Goal: Obtain resource: Obtain resource

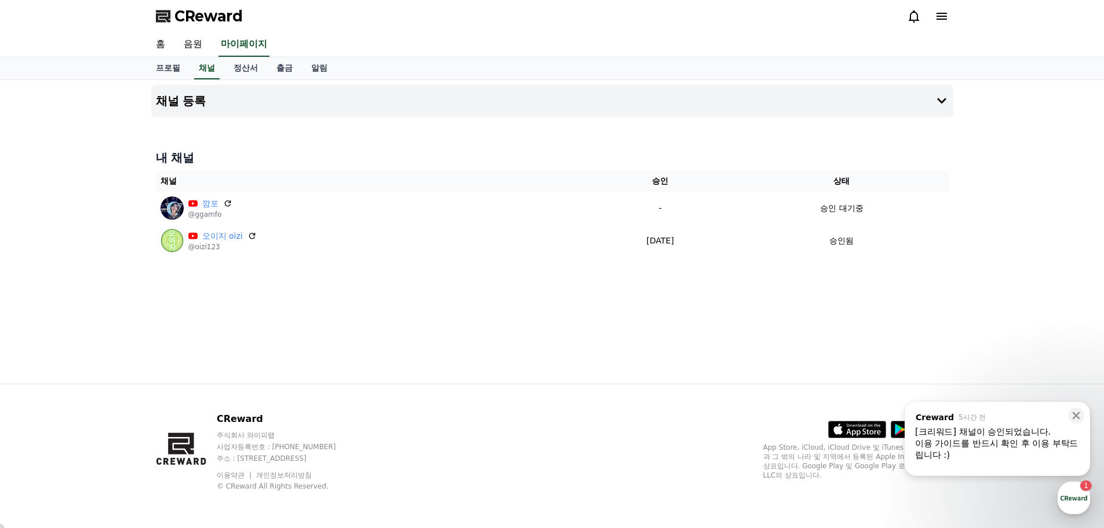
click at [653, 376] on div "채널 등록 내 채널 채널 승인 상태 깜포 @ggamfo - 승인 대기중 오이지 oizi @oizi123 2025-06-23 06-23 승인됨" at bounding box center [552, 232] width 811 height 304
click at [960, 447] on div "이용 가이드를 반드시 확인 후 이용 부탁드립니다 :)" at bounding box center [997, 448] width 165 height 23
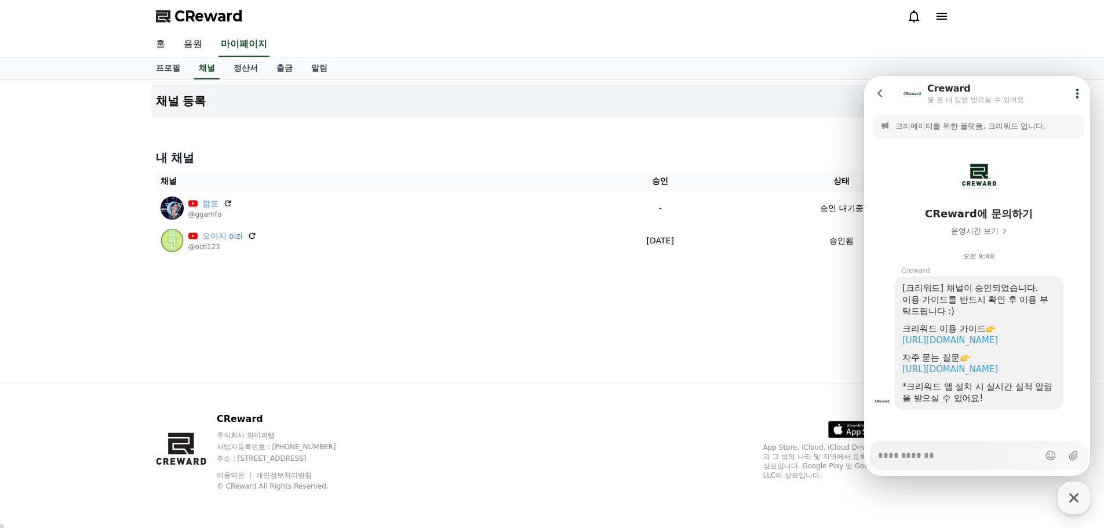
click at [429, 32] on div "홈 음원 마이페이지" at bounding box center [552, 44] width 811 height 24
click at [196, 38] on link "음원" at bounding box center [192, 44] width 37 height 24
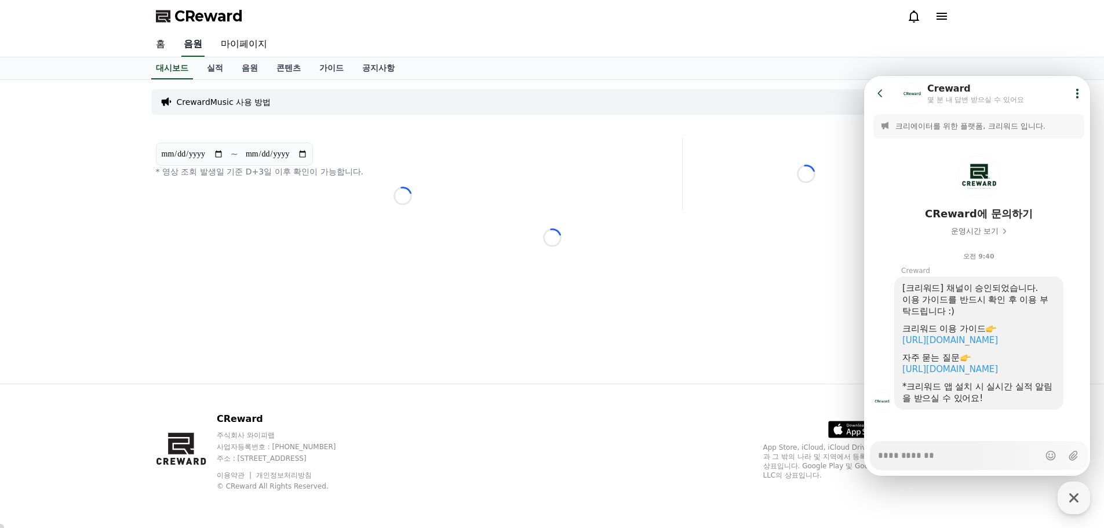
scroll to position [16, 0]
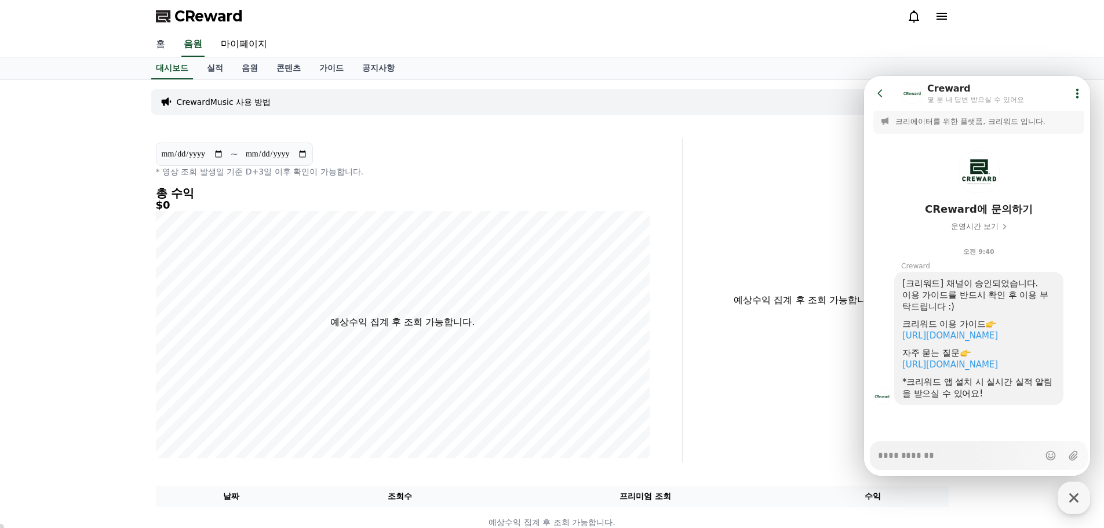
click at [164, 49] on link "홈" at bounding box center [161, 44] width 28 height 24
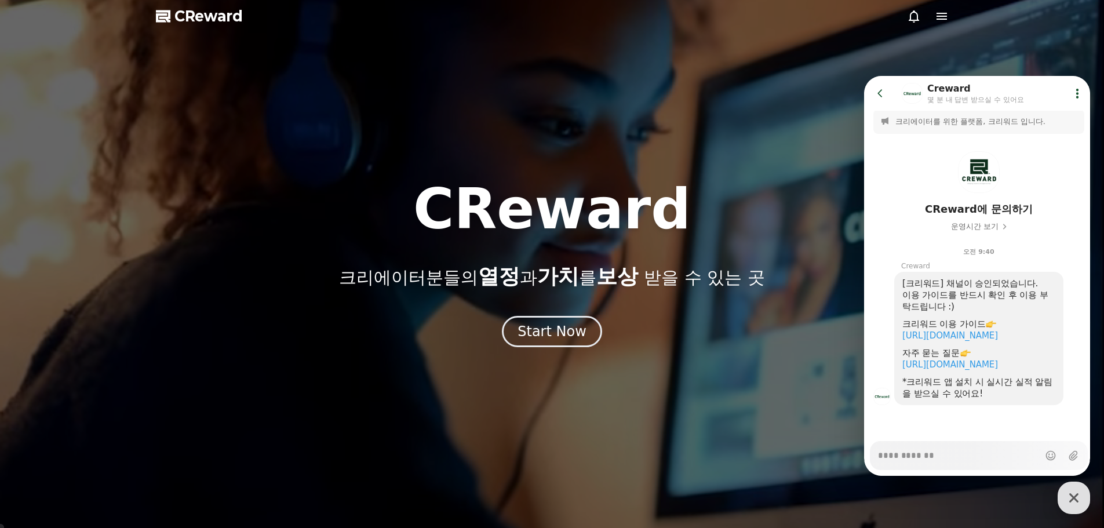
click at [940, 16] on icon at bounding box center [941, 16] width 10 height 7
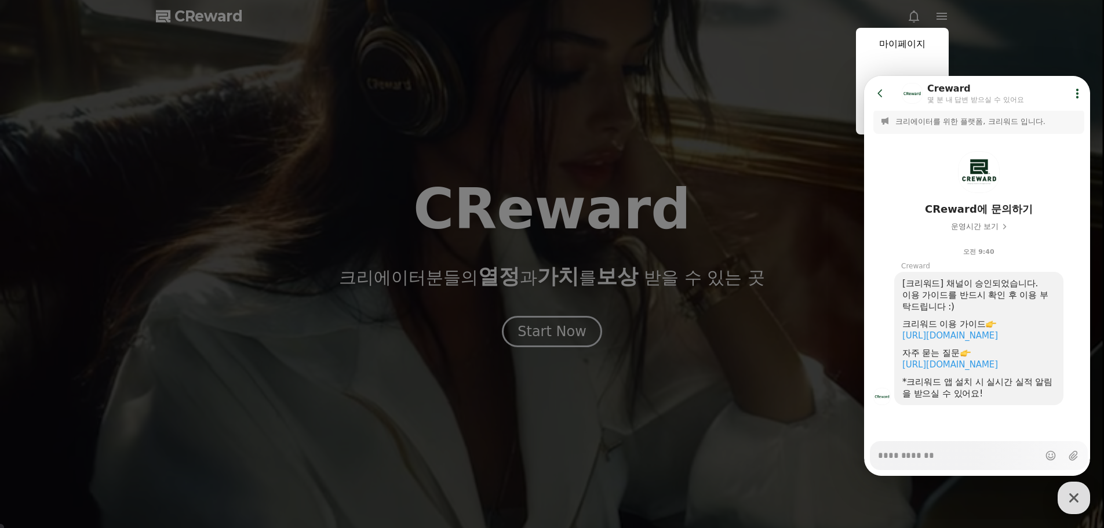
click at [1080, 508] on div "button" at bounding box center [1074, 498] width 32 height 32
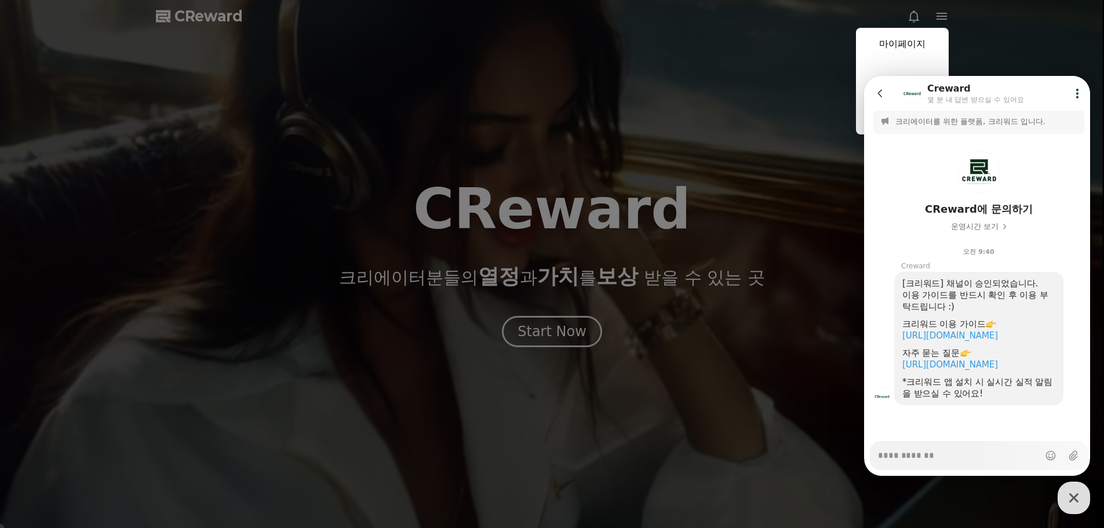
type textarea "*"
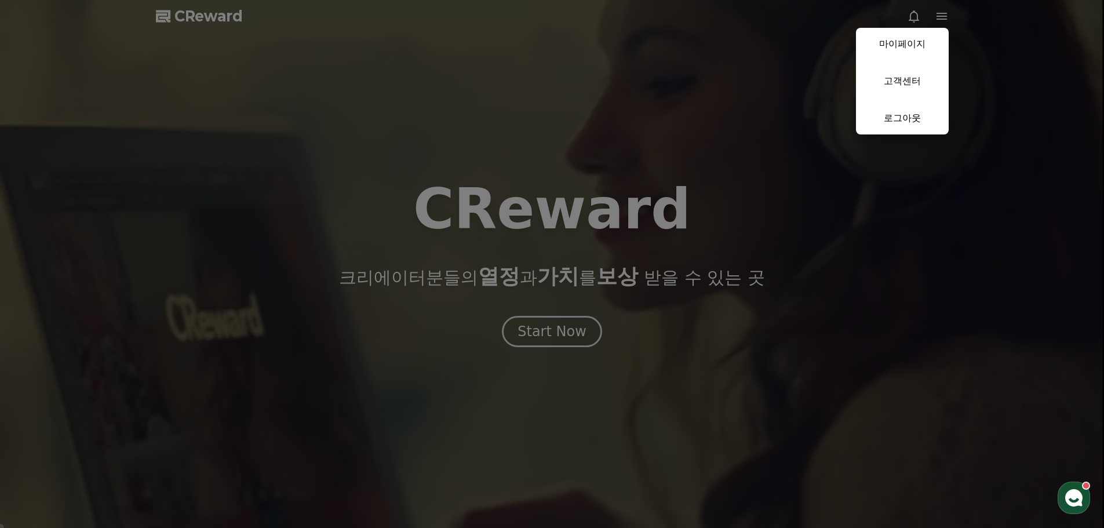
click at [679, 71] on button "close" at bounding box center [552, 264] width 1104 height 528
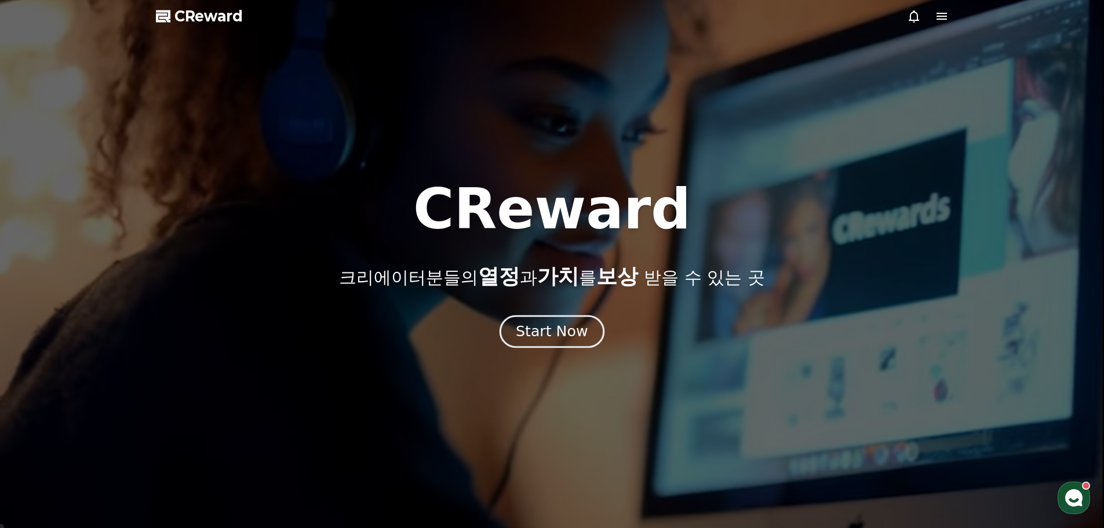
click at [564, 337] on div "Start Now" at bounding box center [552, 332] width 72 height 20
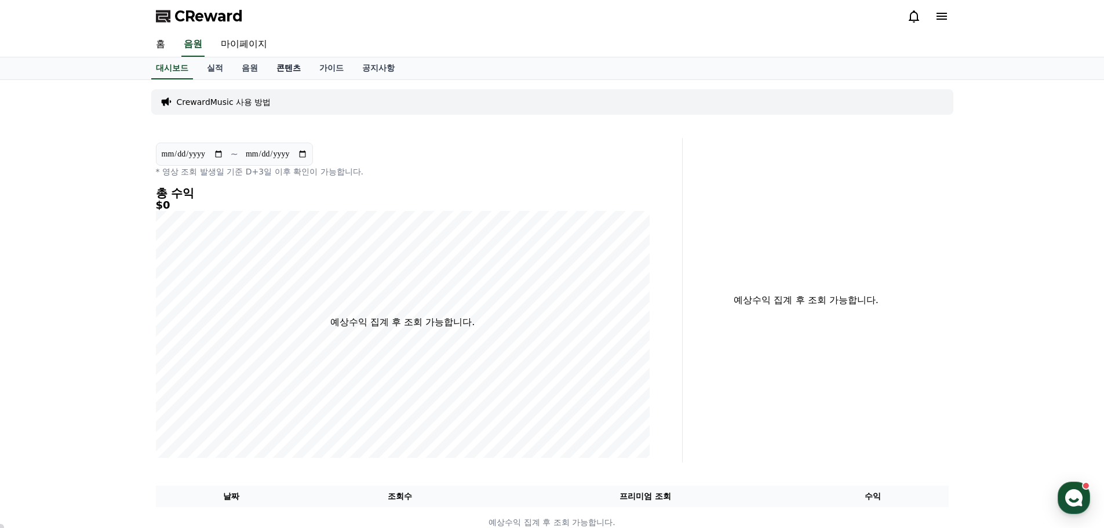
click at [285, 66] on link "콘텐츠" at bounding box center [288, 68] width 43 height 22
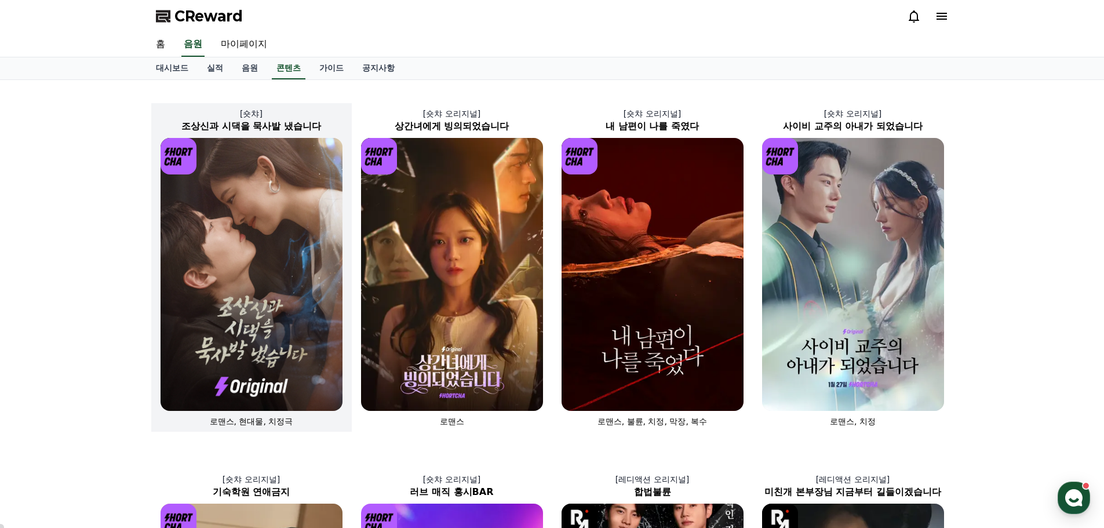
click at [234, 223] on img at bounding box center [252, 274] width 182 height 273
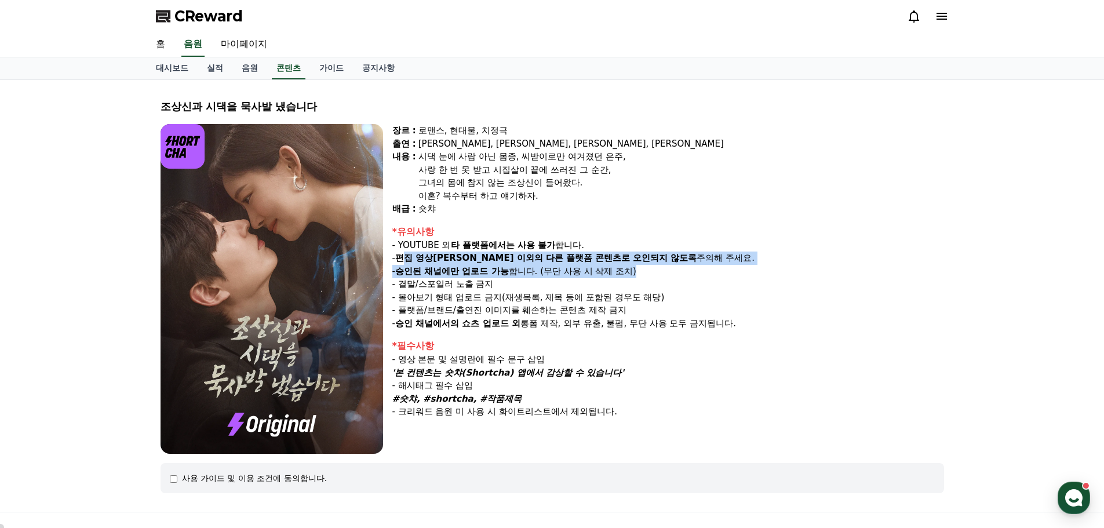
drag, startPoint x: 407, startPoint y: 257, endPoint x: 705, endPoint y: 274, distance: 298.3
click at [705, 274] on div "*유의사항 - YOUTUBE 외 타 플랫폼에서는 사용 불가 합니다. - 편집 영상이 숏챠 이외의 다른 플랫폼 콘텐츠로 오인되지 않도록 주의해 …" at bounding box center [668, 277] width 552 height 105
click at [607, 253] on strong "다른 플랫폼 콘텐츠로 오인되지 않도록" at bounding box center [621, 258] width 151 height 10
drag, startPoint x: 576, startPoint y: 253, endPoint x: 783, endPoint y: 269, distance: 208.0
click at [783, 269] on div "*유의사항 - YOUTUBE 외 타 플랫폼에서는 사용 불가 합니다. - 편집 영상이 숏챠 이외의 다른 플랫폼 콘텐츠로 오인되지 않도록 주의해 …" at bounding box center [668, 277] width 552 height 105
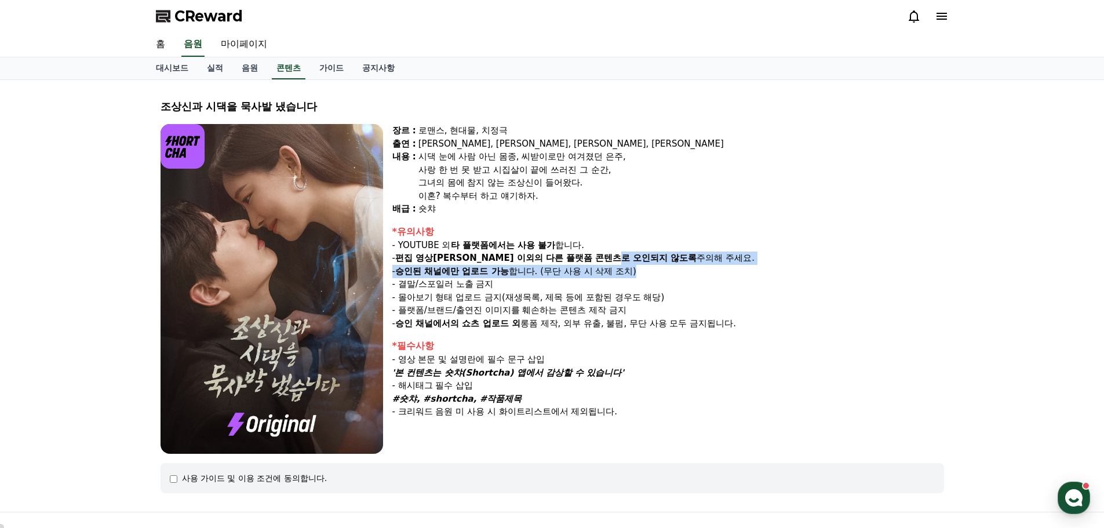
click at [781, 269] on p "- 승인된 채널에만 업로드 가능 합니다. (무단 사용 시 삭제 조치)" at bounding box center [668, 271] width 552 height 13
drag, startPoint x: 428, startPoint y: 267, endPoint x: 612, endPoint y: 276, distance: 185.1
click at [612, 276] on p "- 승인된 채널에만 업로드 가능 합니다. (무단 사용 시 삭제 조치)" at bounding box center [668, 271] width 552 height 13
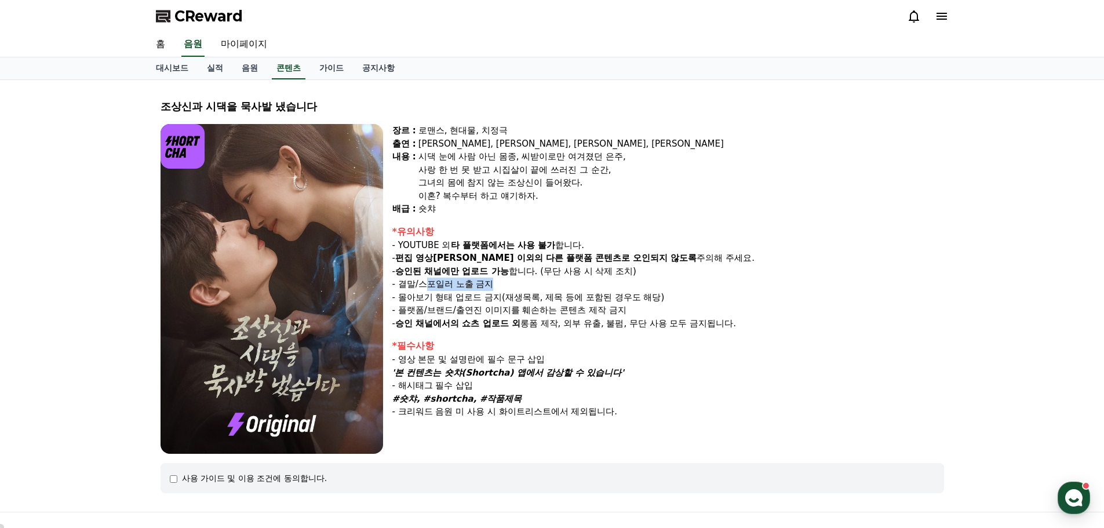
drag, startPoint x: 428, startPoint y: 287, endPoint x: 558, endPoint y: 289, distance: 129.8
click at [558, 289] on p "- 결말/스포일러 노출 금지" at bounding box center [668, 284] width 552 height 13
drag, startPoint x: 407, startPoint y: 284, endPoint x: 504, endPoint y: 285, distance: 96.8
click at [504, 285] on p "- 결말/스포일러 노출 금지" at bounding box center [668, 284] width 552 height 13
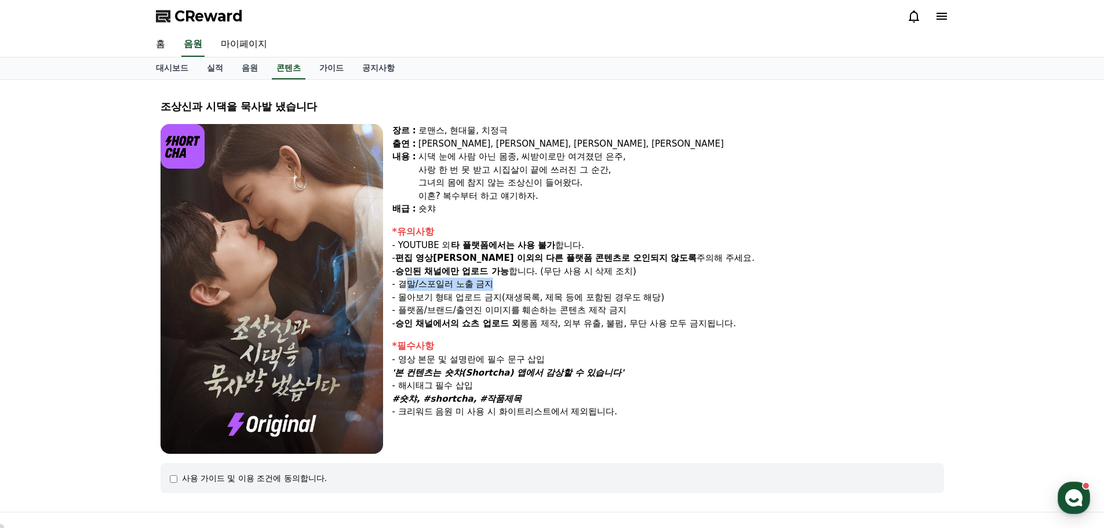
click at [504, 285] on p "- 결말/스포일러 노출 금지" at bounding box center [668, 284] width 552 height 13
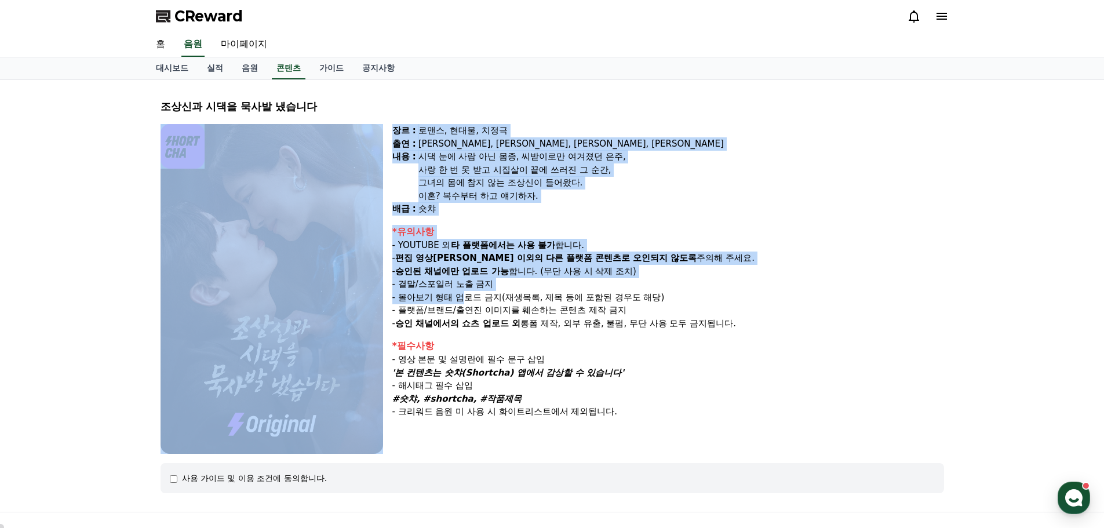
drag, startPoint x: 387, startPoint y: 286, endPoint x: 522, endPoint y: 297, distance: 135.4
click at [514, 296] on div "장르 : 로맨스, 현대물, 치정극 출연 : 최윤정, 정시현, 신영찬, 송경아 내용 : 시댁 눈에 사람 아닌 몸종, 씨받이로만 여겨졌던 은주, …" at bounding box center [552, 289] width 783 height 330
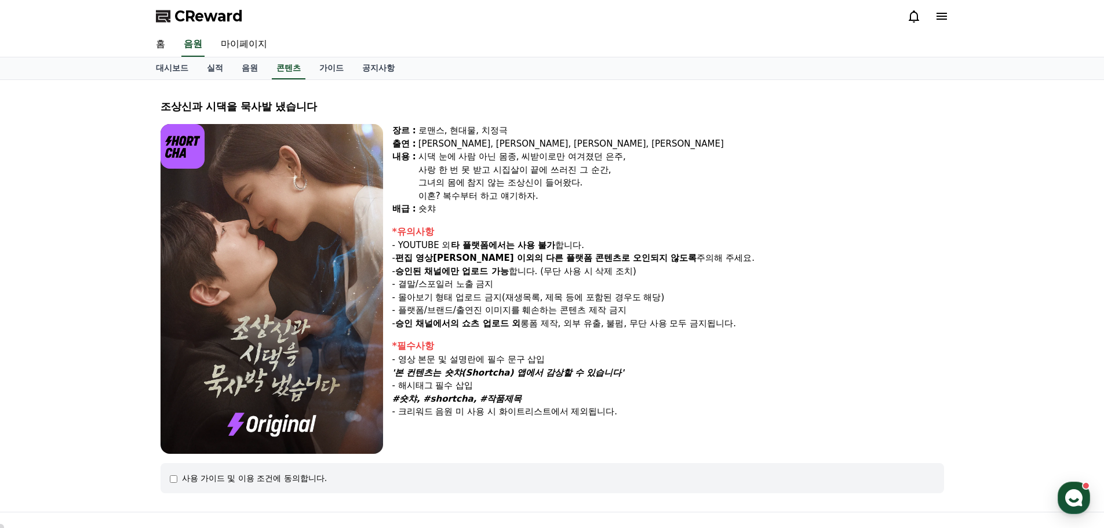
click at [523, 297] on p "- 몰아보기 형태 업로드 금지(재생목록, 제목 등에 포함된 경우도 해당)" at bounding box center [668, 297] width 552 height 13
drag, startPoint x: 466, startPoint y: 293, endPoint x: 550, endPoint y: 298, distance: 84.7
click at [550, 298] on p "- 몰아보기 형태 업로드 금지(재생목록, 제목 등에 포함된 경우도 해당)" at bounding box center [668, 297] width 552 height 13
drag, startPoint x: 488, startPoint y: 297, endPoint x: 590, endPoint y: 303, distance: 102.2
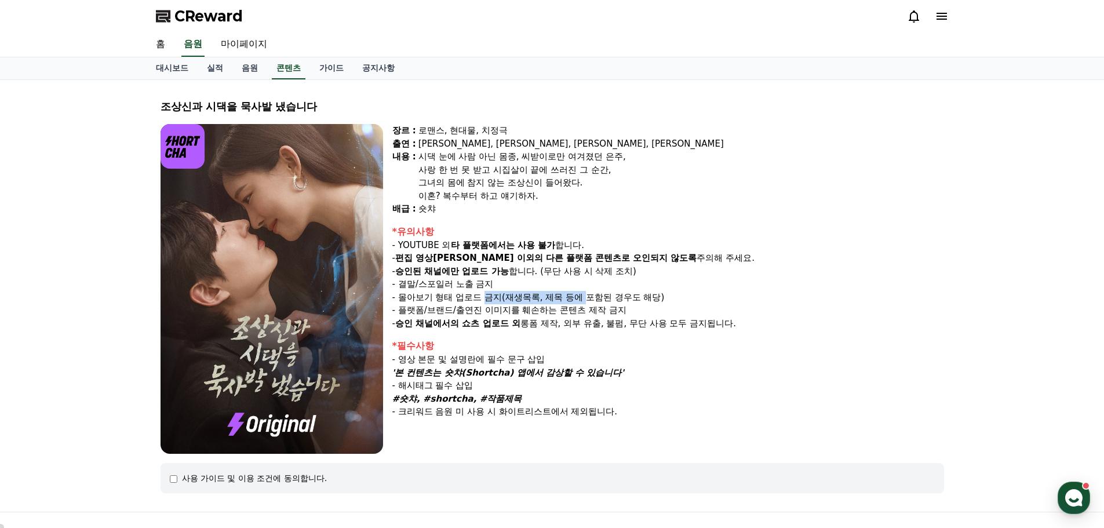
click at [590, 303] on p "- 몰아보기 형태 업로드 금지(재생목록, 제목 등에 포함된 경우도 해당)" at bounding box center [668, 297] width 552 height 13
drag, startPoint x: 480, startPoint y: 296, endPoint x: 545, endPoint y: 295, distance: 64.3
click at [545, 295] on p "- 몰아보기 형태 업로드 금지(재생목록, 제목 등에 포함된 경우도 해당)" at bounding box center [668, 297] width 552 height 13
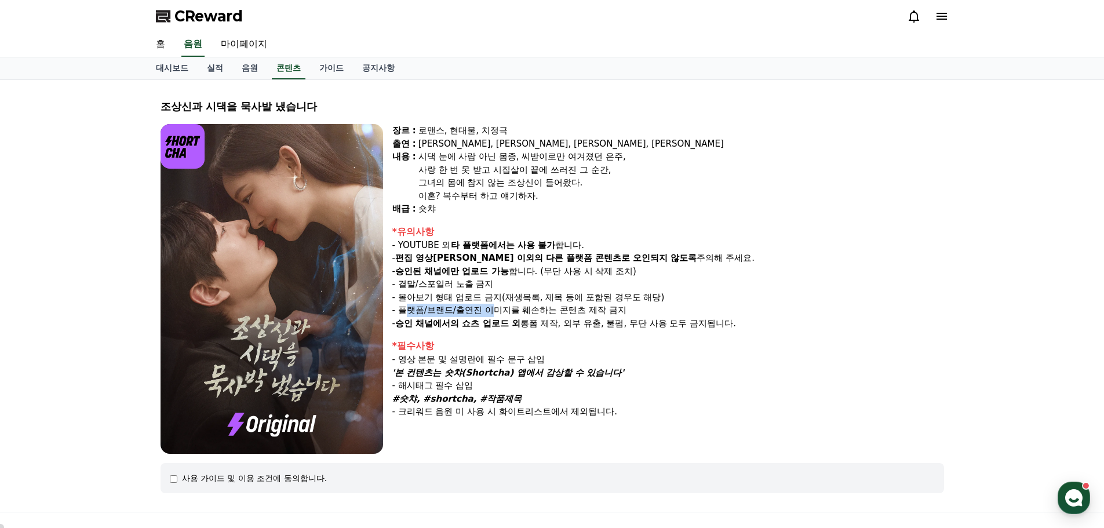
drag, startPoint x: 409, startPoint y: 308, endPoint x: 498, endPoint y: 305, distance: 89.9
click at [498, 305] on p "- 플랫폼/브랜드/출연진 이미지를 훼손하는 콘텐츠 제작 금지" at bounding box center [668, 310] width 552 height 13
click at [460, 305] on p "- 플랫폼/브랜드/출연진 이미지를 훼손하는 콘텐츠 제작 금지" at bounding box center [668, 310] width 552 height 13
drag, startPoint x: 402, startPoint y: 308, endPoint x: 544, endPoint y: 309, distance: 141.4
click at [543, 309] on p "- 플랫폼/브랜드/출연진 이미지를 훼손하는 콘텐츠 제작 금지" at bounding box center [668, 310] width 552 height 13
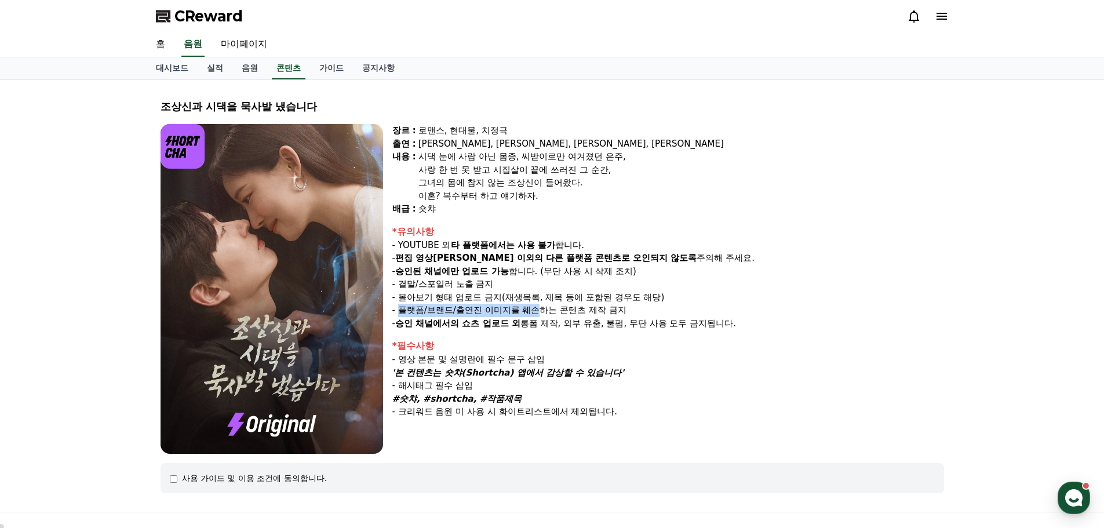
click at [546, 309] on p "- 플랫폼/브랜드/출연진 이미지를 훼손하는 콘텐츠 제작 금지" at bounding box center [668, 310] width 552 height 13
click at [451, 313] on p "- 플랫폼/브랜드/출연진 이미지를 훼손하는 콘텐츠 제작 금지" at bounding box center [668, 310] width 552 height 13
drag, startPoint x: 542, startPoint y: 318, endPoint x: 625, endPoint y: 307, distance: 82.9
click at [625, 307] on div "*유의사항 - YOUTUBE 외 타 플랫폼에서는 사용 불가 합니다. - 편집 영상이 숏챠 이외의 다른 플랫폼 콘텐츠로 오인되지 않도록 주의해 …" at bounding box center [668, 277] width 552 height 105
click at [626, 307] on p "- 플랫폼/브랜드/출연진 이미지를 훼손하는 콘텐츠 제작 금지" at bounding box center [668, 310] width 552 height 13
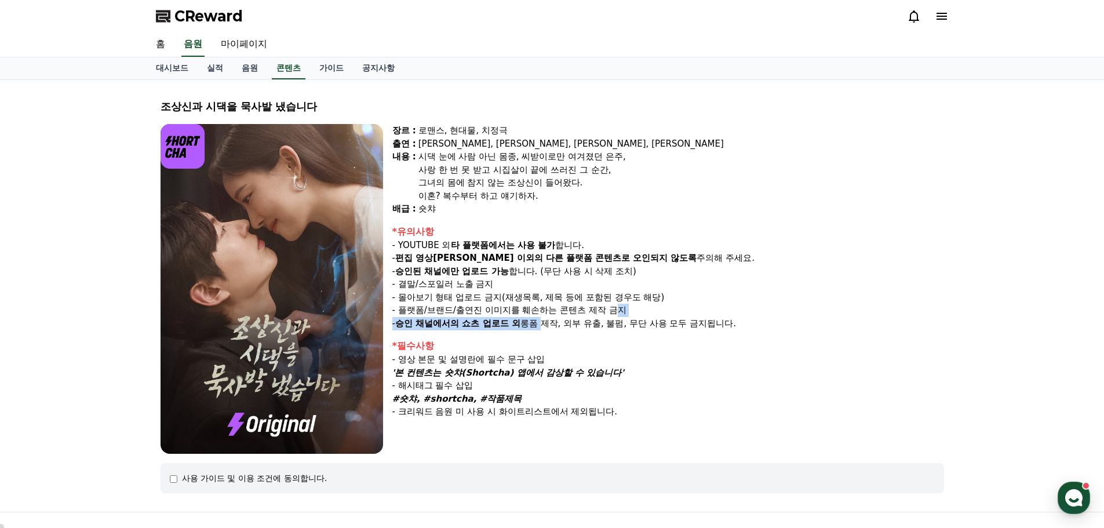
click at [444, 318] on strong "승인 채널에서의 쇼츠 업로드 외" at bounding box center [457, 323] width 125 height 10
drag, startPoint x: 478, startPoint y: 324, endPoint x: 620, endPoint y: 325, distance: 142.0
click at [615, 325] on p "- 승인 채널에서의 쇼츠 업로드 외 롱폼 제작, 외부 유출, 불펌, 무단 사용 모두 금지됩니다." at bounding box center [668, 323] width 552 height 13
click at [623, 326] on p "- 승인 채널에서의 쇼츠 업로드 외 롱폼 제작, 외부 유출, 불펌, 무단 사용 모두 금지됩니다." at bounding box center [668, 323] width 552 height 13
drag, startPoint x: 552, startPoint y: 319, endPoint x: 682, endPoint y: 320, distance: 129.8
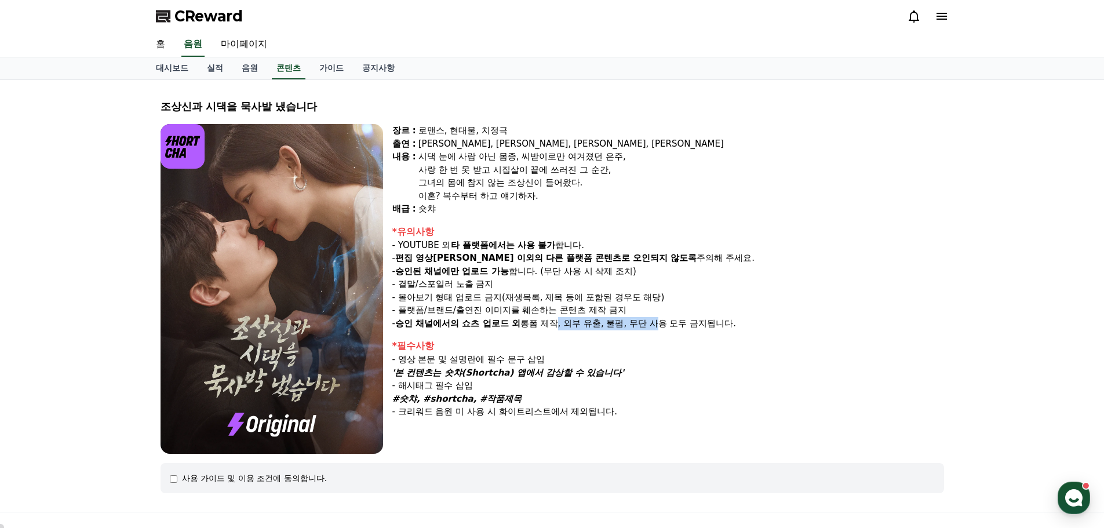
click at [680, 320] on p "- 승인 채널에서의 쇼츠 업로드 외 롱폼 제작, 외부 유출, 불펌, 무단 사용 모두 금지됩니다." at bounding box center [668, 323] width 552 height 13
click at [683, 320] on p "- 승인 채널에서의 쇼츠 업로드 외 롱폼 제작, 외부 유출, 불펌, 무단 사용 모두 금지됩니다." at bounding box center [668, 323] width 552 height 13
click at [533, 314] on p "- 플랫폼/브랜드/출연진 이미지를 훼손하는 콘텐츠 제작 금지" at bounding box center [668, 310] width 552 height 13
drag, startPoint x: 517, startPoint y: 327, endPoint x: 615, endPoint y: 326, distance: 97.4
click at [610, 326] on p "- 승인 채널에서의 쇼츠 업로드 외 롱폼 제작, 외부 유출, 불펌, 무단 사용 모두 금지됩니다." at bounding box center [668, 323] width 552 height 13
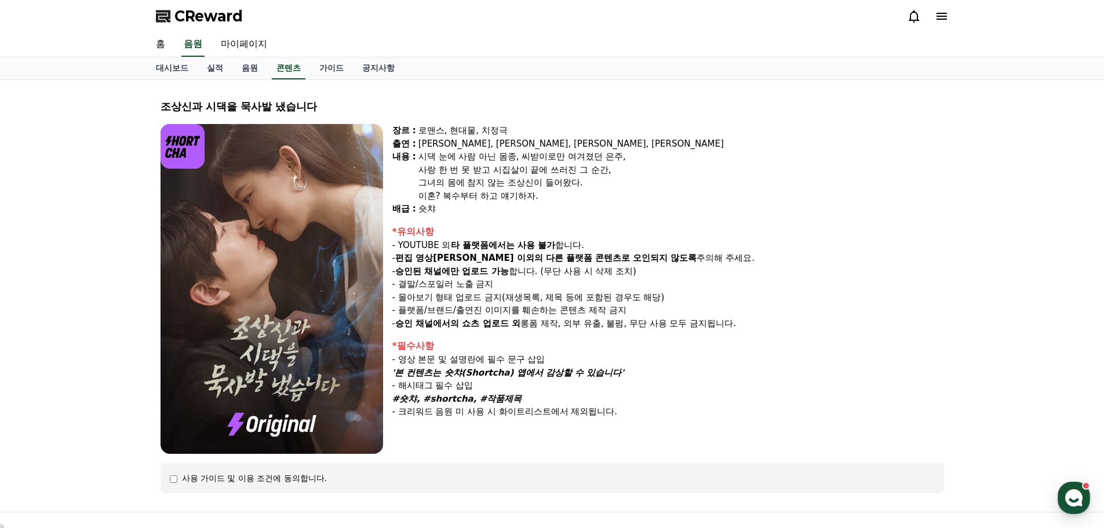
click at [616, 326] on p "- 승인 채널에서의 쇼츠 업로드 외 롱폼 제작, 외부 유출, 불펌, 무단 사용 모두 금지됩니다." at bounding box center [668, 323] width 552 height 13
drag, startPoint x: 449, startPoint y: 313, endPoint x: 646, endPoint y: 315, distance: 197.0
click at [597, 313] on p "- 플랫폼/브랜드/출연진 이미지를 훼손하는 콘텐츠 제작 금지" at bounding box center [668, 310] width 552 height 13
click at [648, 316] on p "- 플랫폼/브랜드/출연진 이미지를 훼손하는 콘텐츠 제작 금지" at bounding box center [668, 310] width 552 height 13
drag, startPoint x: 487, startPoint y: 312, endPoint x: 655, endPoint y: 318, distance: 168.7
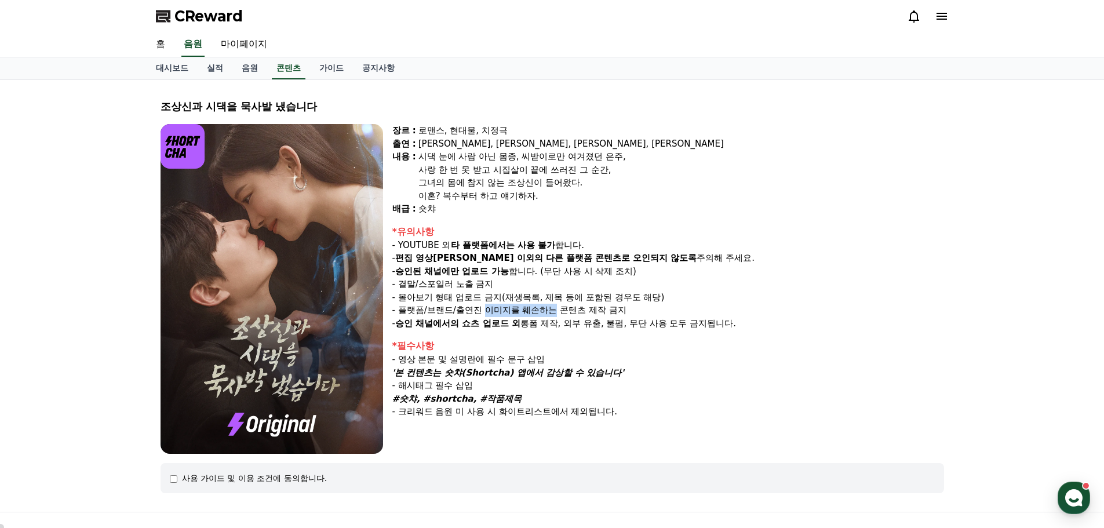
click at [617, 313] on p "- 플랫폼/브랜드/출연진 이미지를 훼손하는 콘텐츠 제작 금지" at bounding box center [668, 310] width 552 height 13
click at [657, 319] on p "- 승인 채널에서의 쇼츠 업로드 외 롱폼 제작, 외부 유출, 불펌, 무단 사용 모두 금지됩니다." at bounding box center [668, 323] width 552 height 13
drag, startPoint x: 511, startPoint y: 320, endPoint x: 672, endPoint y: 322, distance: 161.1
click at [672, 322] on p "- 승인 채널에서의 쇼츠 업로드 외 롱폼 제작, 외부 유출, 불펌, 무단 사용 모두 금지됩니다." at bounding box center [668, 323] width 552 height 13
click at [676, 322] on p "- 승인 채널에서의 쇼츠 업로드 외 롱폼 제작, 외부 유출, 불펌, 무단 사용 모두 금지됩니다." at bounding box center [668, 323] width 552 height 13
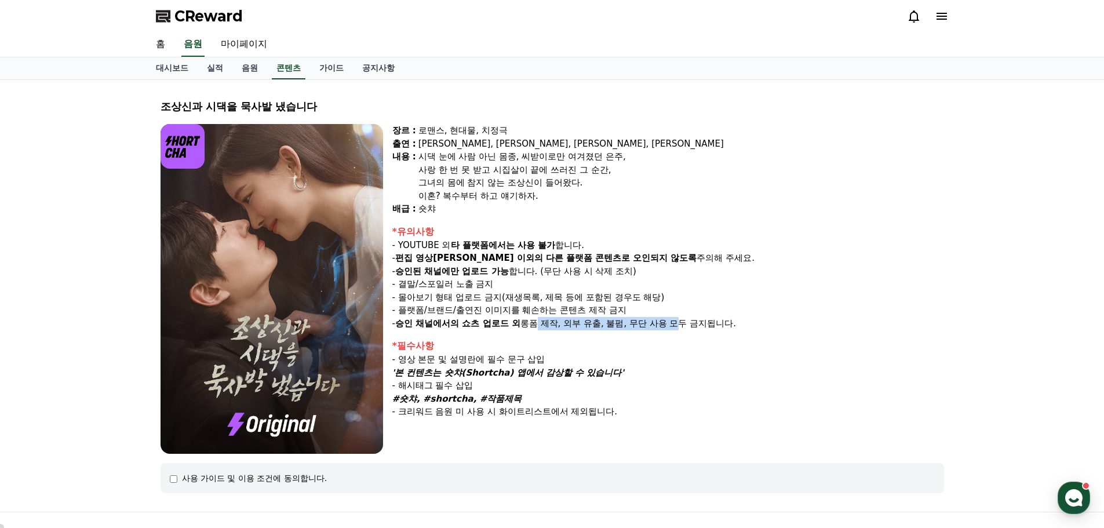
drag, startPoint x: 535, startPoint y: 318, endPoint x: 676, endPoint y: 319, distance: 140.2
click at [676, 319] on p "- 승인 채널에서의 쇼츠 업로드 외 롱폼 제작, 외부 유출, 불펌, 무단 사용 모두 금지됩니다." at bounding box center [668, 323] width 552 height 13
drag, startPoint x: 575, startPoint y: 322, endPoint x: 691, endPoint y: 320, distance: 115.9
click at [691, 320] on p "- 승인 채널에서의 쇼츠 업로드 외 롱폼 제작, 외부 유출, 불펌, 무단 사용 모두 금지됩니다." at bounding box center [668, 323] width 552 height 13
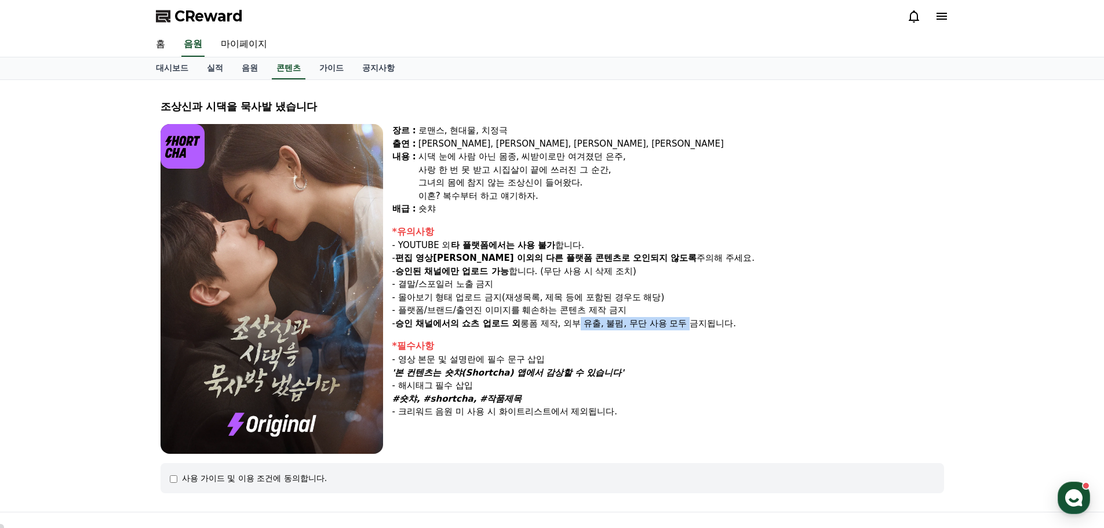
click at [692, 320] on p "- 승인 채널에서의 쇼츠 업로드 외 롱폼 제작, 외부 유출, 불펌, 무단 사용 모두 금지됩니다." at bounding box center [668, 323] width 552 height 13
click at [697, 319] on p "- 승인 채널에서의 쇼츠 업로드 외 롱폼 제작, 외부 유출, 불펌, 무단 사용 모두 금지됩니다." at bounding box center [668, 323] width 552 height 13
click at [703, 319] on p "- 승인 채널에서의 쇼츠 업로드 외 롱폼 제작, 외부 유출, 불펌, 무단 사용 모두 금지됩니다." at bounding box center [668, 323] width 552 height 13
drag, startPoint x: 443, startPoint y: 351, endPoint x: 584, endPoint y: 364, distance: 142.0
click at [572, 362] on div "*필수사항 - 영상 본문 및 설명란에 필수 문구 삽입 '본 컨텐츠는 숏챠(Shortcha) 앱에서 감상할 수 있습니다' - 해시태그 필수 삽입…" at bounding box center [668, 378] width 552 height 79
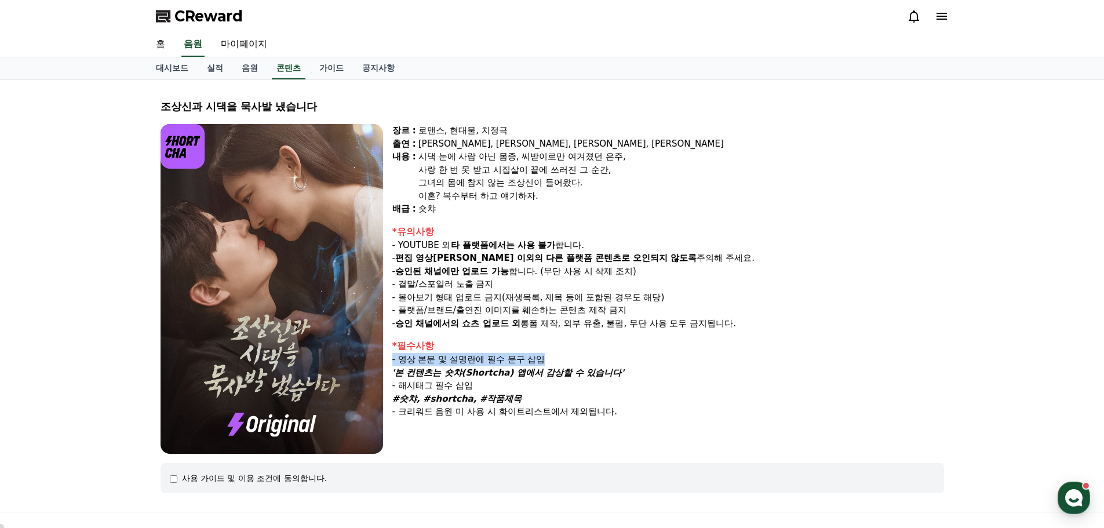
click at [584, 364] on p "- 영상 본문 및 설명란에 필수 문구 삽입" at bounding box center [668, 359] width 552 height 13
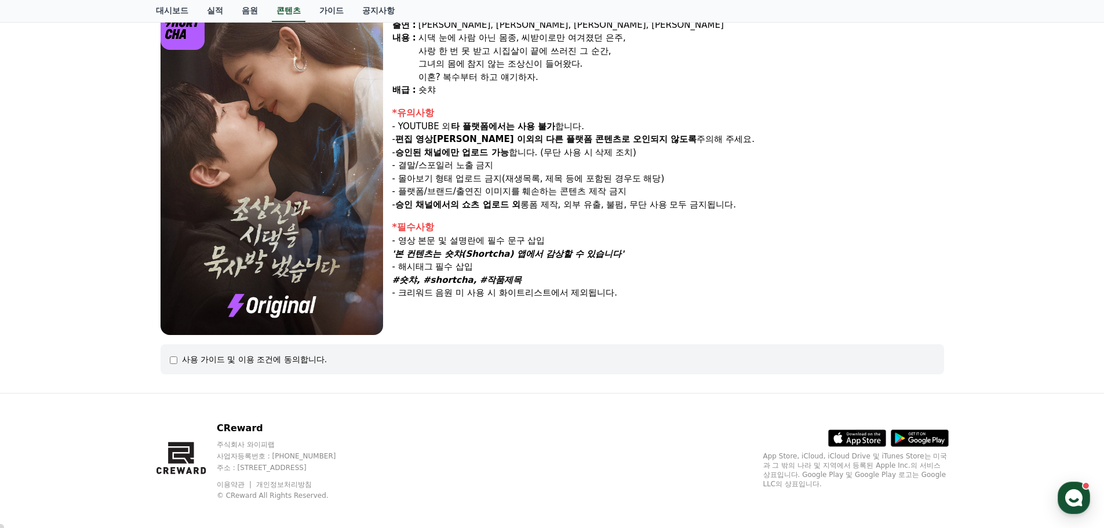
scroll to position [128, 0]
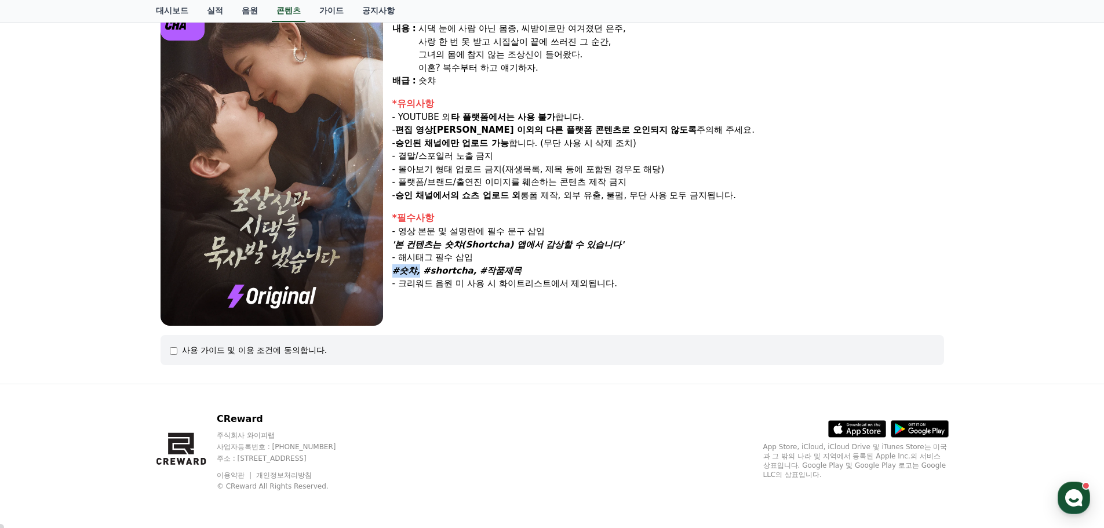
drag, startPoint x: 409, startPoint y: 271, endPoint x: 586, endPoint y: 253, distance: 177.6
click at [586, 253] on div "*필수사항 - 영상 본문 및 설명란에 필수 문구 삽입 '본 컨텐츠는 숏챠(Shortcha) 앱에서 감상할 수 있습니다' - 해시태그 필수 삽입…" at bounding box center [668, 250] width 552 height 79
click at [599, 264] on p "#숏챠, #shortcha, #작품제목" at bounding box center [668, 270] width 552 height 13
drag, startPoint x: 431, startPoint y: 282, endPoint x: 584, endPoint y: 284, distance: 153.0
click at [584, 284] on p "- 크리워드 음원 미 사용 시 화이트리스트에서 제외됩니다." at bounding box center [668, 283] width 552 height 13
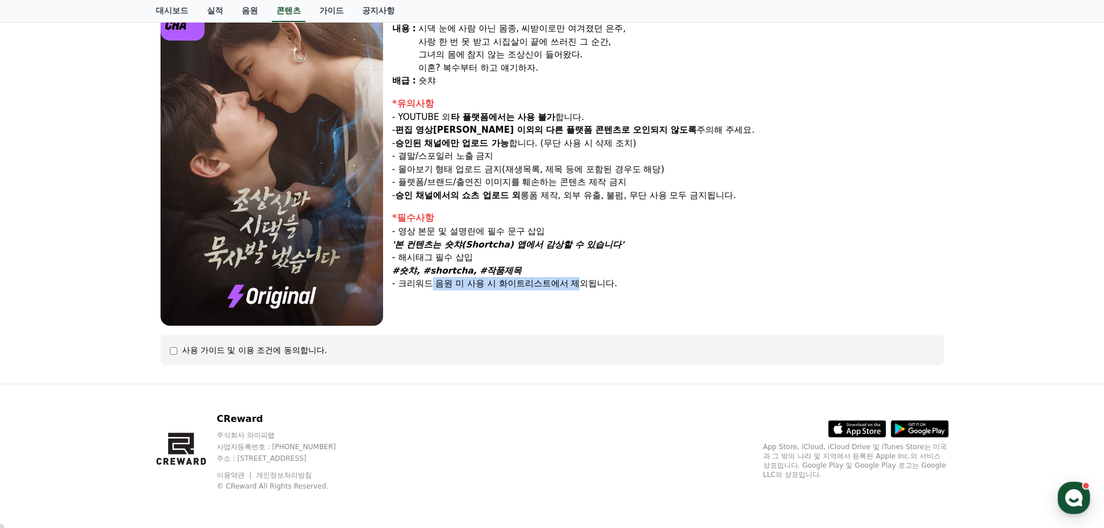
click at [585, 284] on p "- 크리워드 음원 미 사용 시 화이트리스트에서 제외됩니다." at bounding box center [668, 283] width 552 height 13
click at [419, 281] on p "- 크리워드 음원 미 사용 시 화이트리스트에서 제외됩니다." at bounding box center [668, 283] width 552 height 13
drag, startPoint x: 432, startPoint y: 283, endPoint x: 630, endPoint y: 282, distance: 197.6
click at [630, 282] on p "- 크리워드 음원 미 사용 시 화이트리스트에서 제외됩니다." at bounding box center [668, 283] width 552 height 13
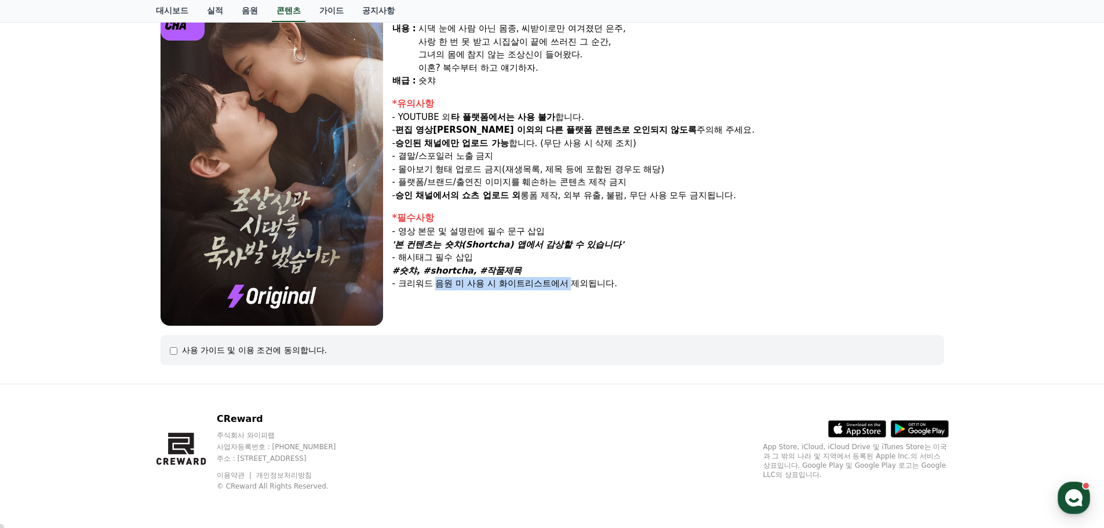
drag, startPoint x: 435, startPoint y: 280, endPoint x: 577, endPoint y: 280, distance: 141.4
click at [577, 280] on p "- 크리워드 음원 미 사용 시 화이트리스트에서 제외됩니다." at bounding box center [668, 283] width 552 height 13
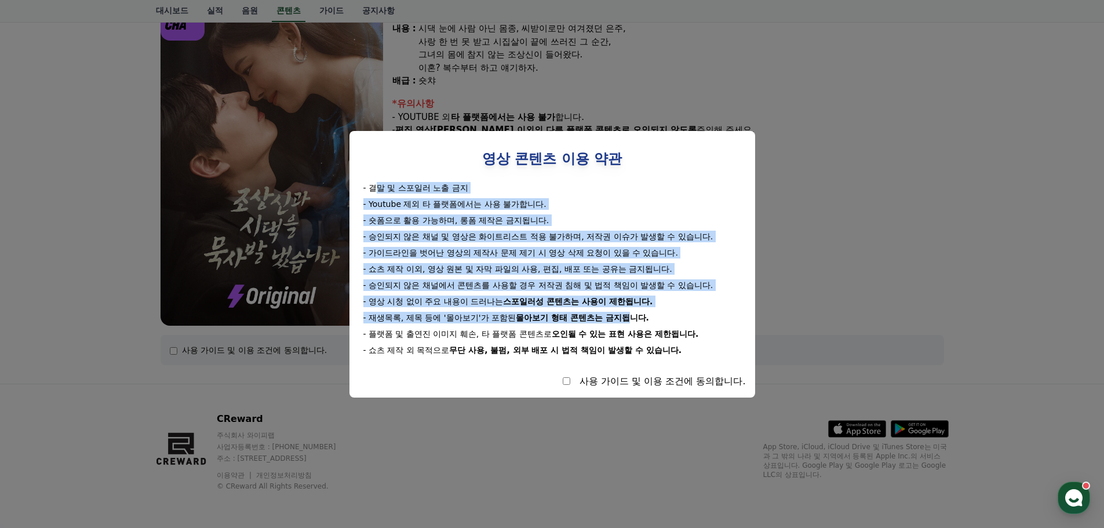
drag, startPoint x: 380, startPoint y: 181, endPoint x: 634, endPoint y: 308, distance: 283.5
click at [634, 308] on div "- 결말 및 스포일러 노출 금지 - Youtube 제외 타 플랫폼에서는 사용 불가합니다. - 숏폼으로 활용 가능하며, 롱폼 제작은 금지됩니다.…" at bounding box center [552, 269] width 387 height 174
click at [586, 314] on strong "몰아보기 형태 콘텐츠는 금지됩니다." at bounding box center [582, 317] width 133 height 9
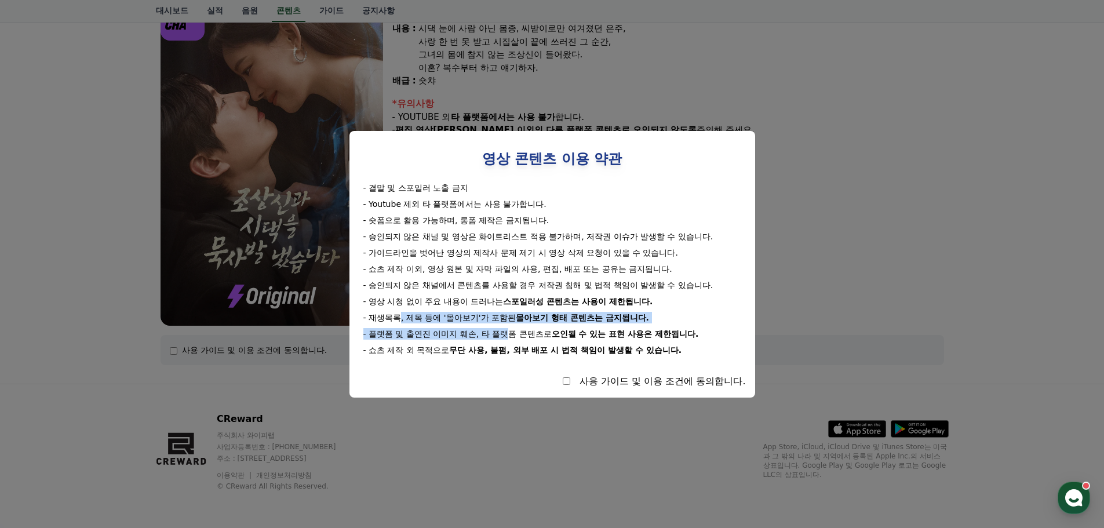
drag, startPoint x: 399, startPoint y: 322, endPoint x: 506, endPoint y: 324, distance: 107.2
click at [506, 324] on div "- 결말 및 스포일러 노출 금지 - Youtube 제외 타 플랫폼에서는 사용 불가합니다. - 숏폼으로 활용 가능하며, 롱폼 제작은 금지됩니다.…" at bounding box center [552, 269] width 387 height 174
click at [520, 315] on strong "몰아보기 형태 콘텐츠는 금지됩니다." at bounding box center [582, 317] width 133 height 9
click at [567, 316] on strong "몰아보기 형태 콘텐츠는 금지됩니다." at bounding box center [582, 317] width 133 height 9
select select
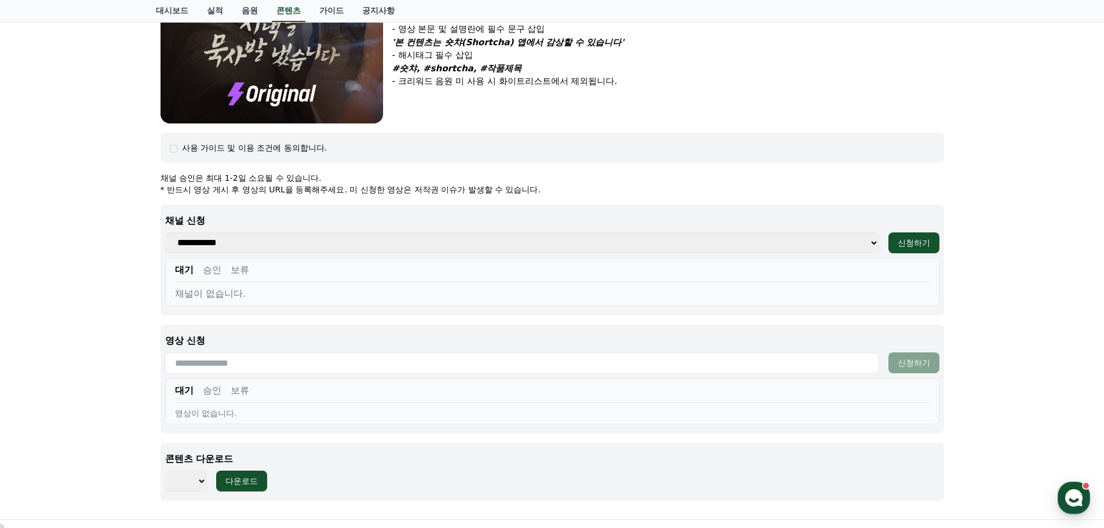
scroll to position [360, 0]
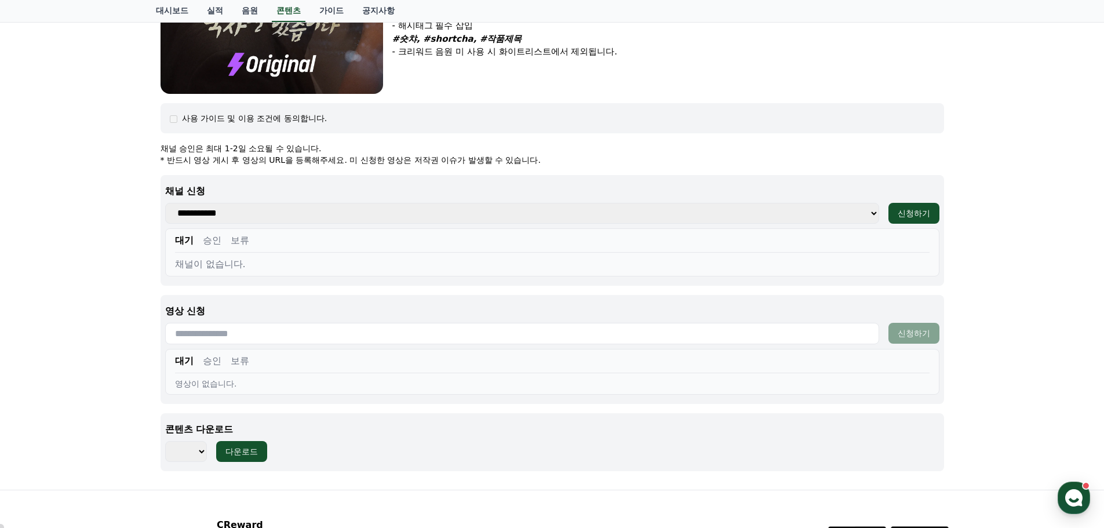
drag, startPoint x: 238, startPoint y: 157, endPoint x: 403, endPoint y: 157, distance: 165.1
click at [403, 157] on p "* 반드시 영상 게시 후 영상의 URL을 등록해주세요. 미 신청한 영상은 저작권 이슈가 발생할 수 있습니다." at bounding box center [552, 160] width 783 height 12
click at [363, 158] on p "* 반드시 영상 게시 후 영상의 URL을 등록해주세요. 미 신청한 영상은 저작권 이슈가 발생할 수 있습니다." at bounding box center [552, 160] width 783 height 12
click at [269, 212] on select "**********" at bounding box center [522, 213] width 714 height 21
select select "**********"
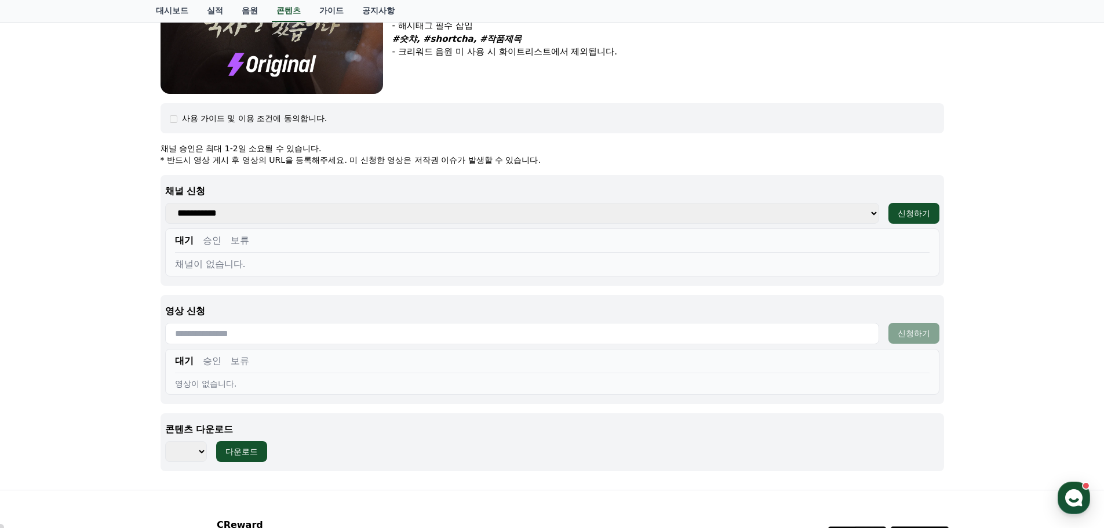
click at [165, 203] on select "**********" at bounding box center [522, 213] width 714 height 21
click at [186, 458] on select "*** *** *** *** *** *** *** *** *** *** *** *** *** *** *** *** *** *** *** ***…" at bounding box center [186, 451] width 42 height 21
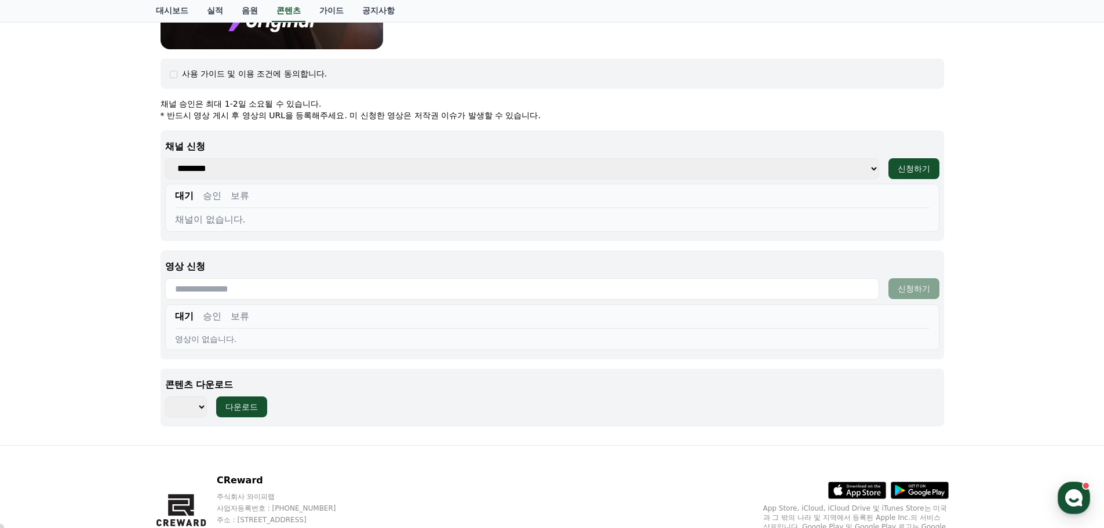
scroll to position [418, 0]
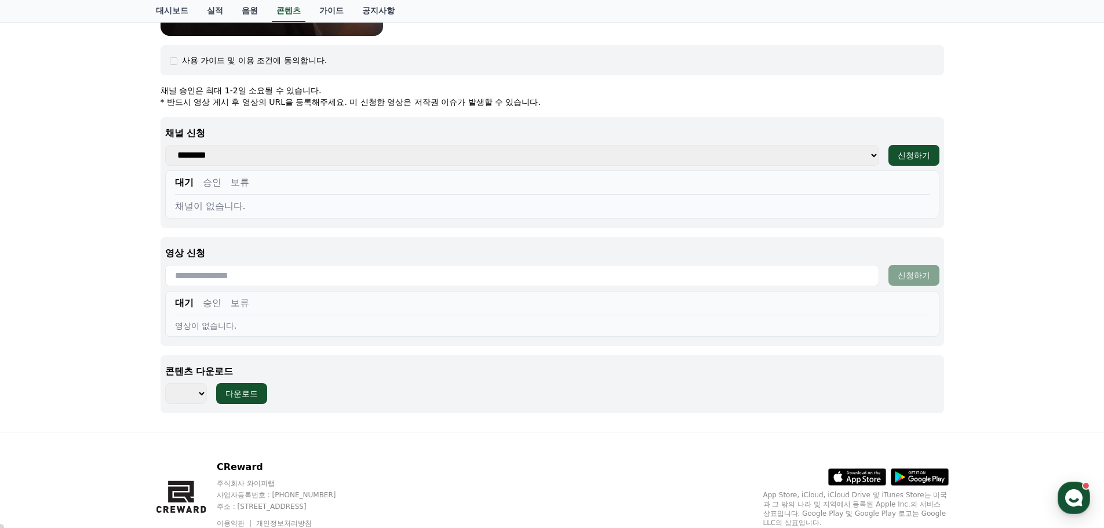
click at [187, 398] on select "*** *** *** *** *** *** *** *** *** *** *** *** *** *** *** *** *** *** *** ***…" at bounding box center [186, 393] width 42 height 21
click at [78, 170] on div "조상[DEMOGRAPHIC_DATA]과 시댁을 묵사발 냈습니다 장르 : 로맨스, 현대물, 치정극 출연 : [PERSON_NAME], [PERS…" at bounding box center [552, 47] width 1104 height 770
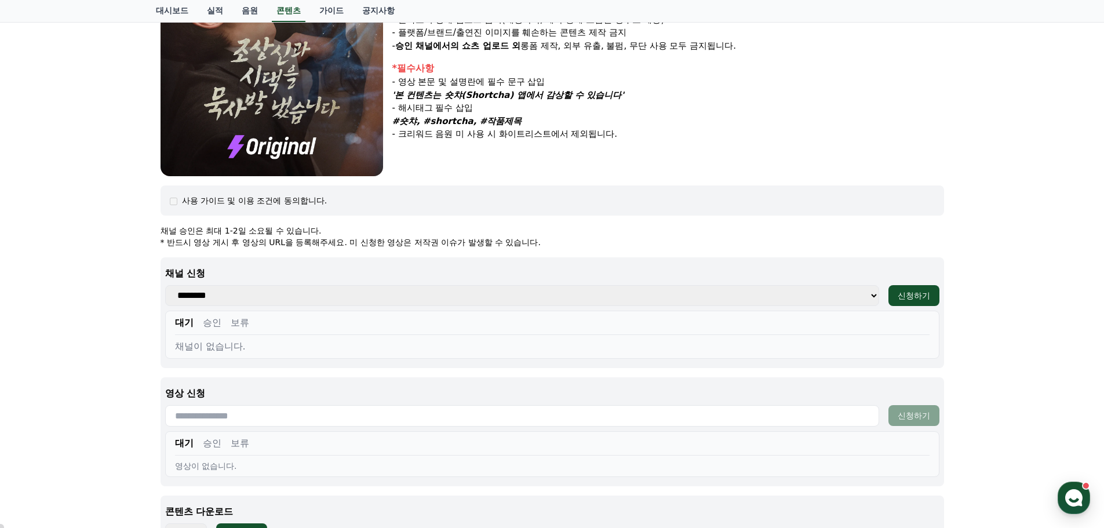
scroll to position [466, 0]
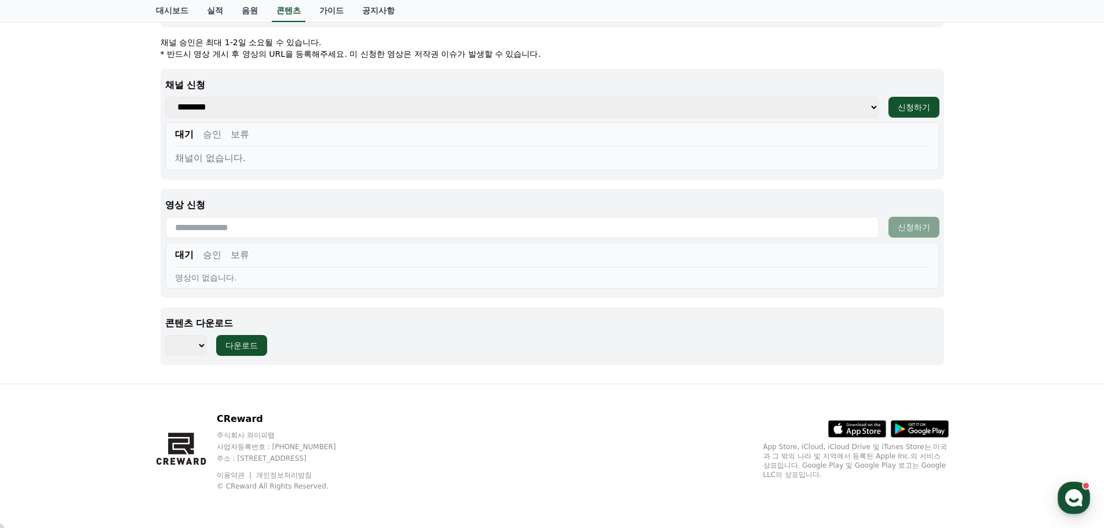
click at [181, 351] on select "*** *** *** *** *** *** *** *** *** *** *** *** *** *** *** *** *** *** *** ***…" at bounding box center [186, 345] width 42 height 21
select select "**********"
click at [165, 335] on select "*** *** *** *** *** *** *** *** *** *** *** *** *** *** *** *** *** *** *** ***…" at bounding box center [186, 345] width 42 height 21
click at [236, 338] on button "다운로드" at bounding box center [241, 345] width 51 height 21
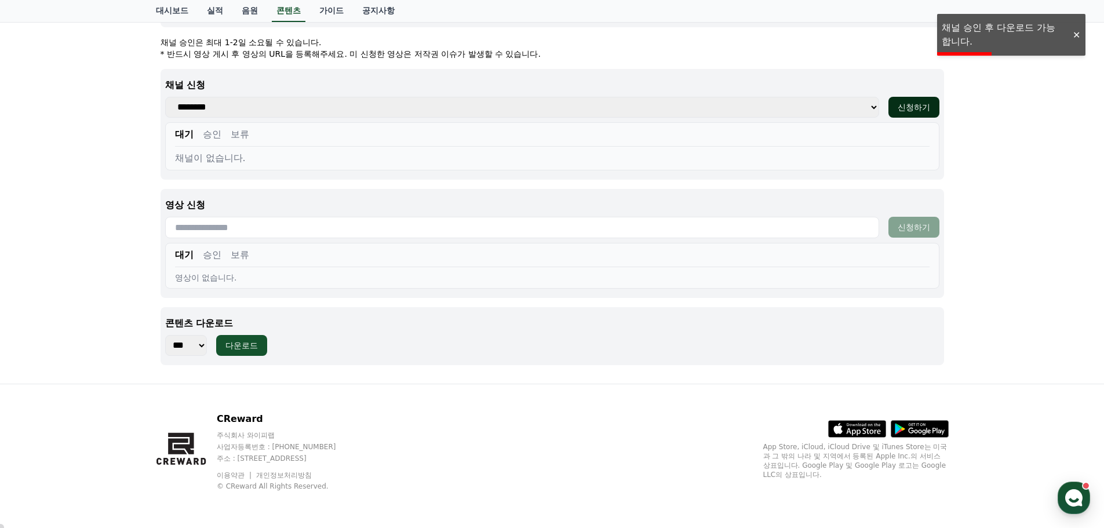
click at [920, 109] on div "신청하기" at bounding box center [914, 107] width 32 height 12
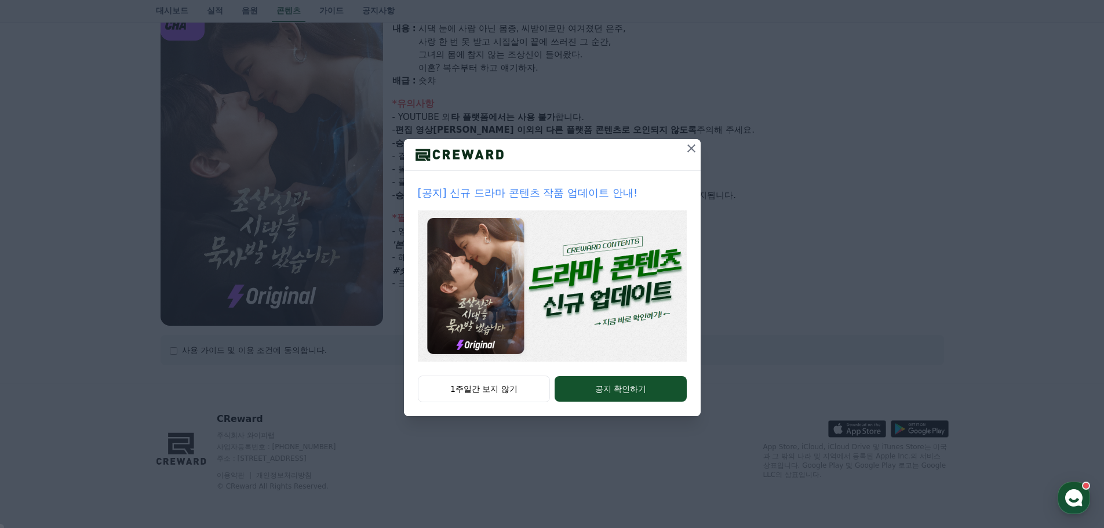
select select
click at [694, 143] on icon at bounding box center [691, 148] width 14 height 14
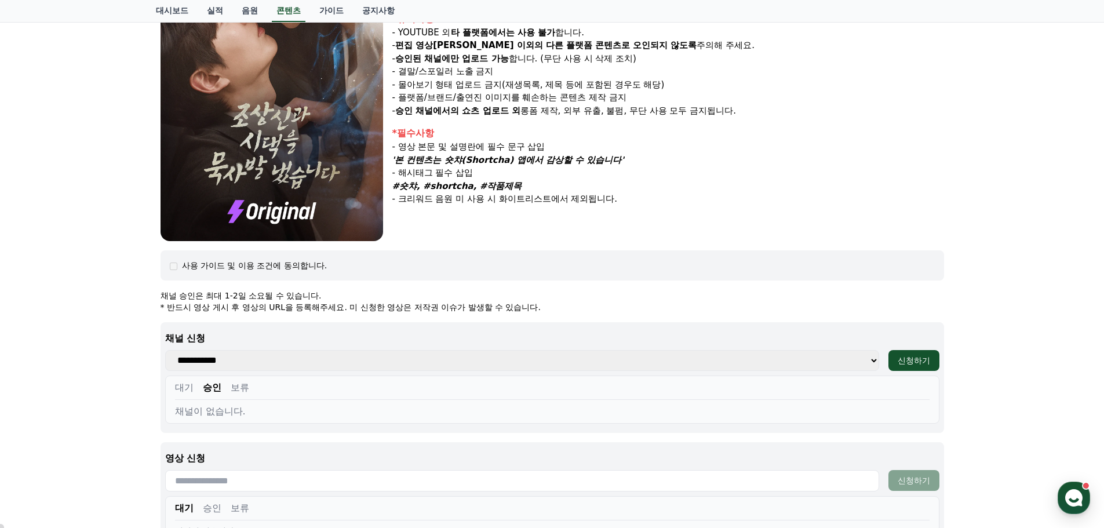
scroll to position [418, 0]
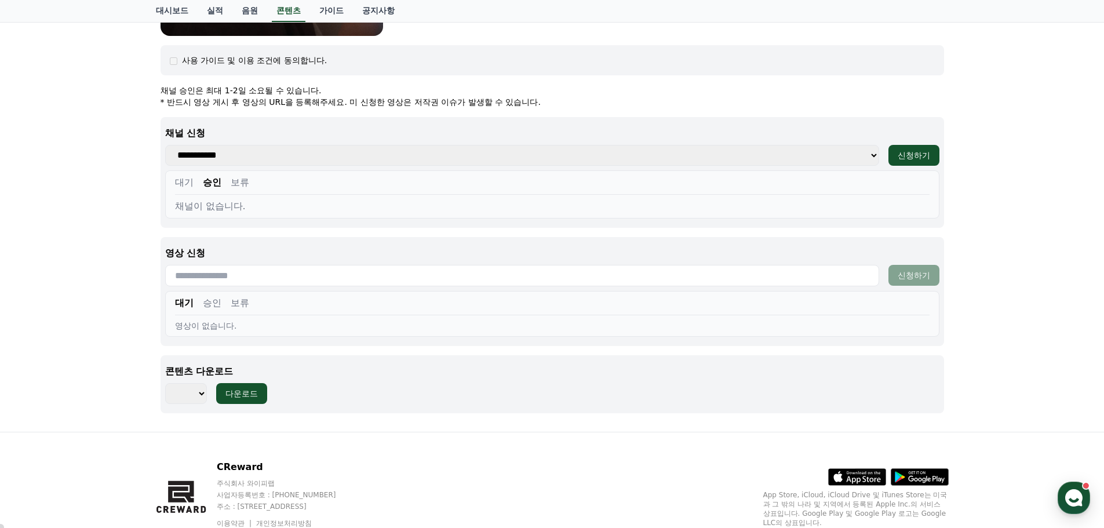
click at [99, 44] on div "조상[DEMOGRAPHIC_DATA]과 시댁을 묵사발 냈습니다 장르 : 로맨스, 현대물, 치정극 출연 : [PERSON_NAME], [PERS…" at bounding box center [552, 47] width 1104 height 770
click at [28, 184] on div "조상[DEMOGRAPHIC_DATA]과 시댁을 묵사발 냈습니다 장르 : 로맨스, 현대물, 치정극 출연 : [PERSON_NAME], [PERS…" at bounding box center [552, 47] width 1104 height 770
click at [135, 163] on div "조상[DEMOGRAPHIC_DATA]과 시댁을 묵사발 냈습니다 장르 : 로맨스, 현대물, 치정극 출연 : [PERSON_NAME], [PERS…" at bounding box center [552, 47] width 1104 height 770
